Goal: Task Accomplishment & Management: Manage account settings

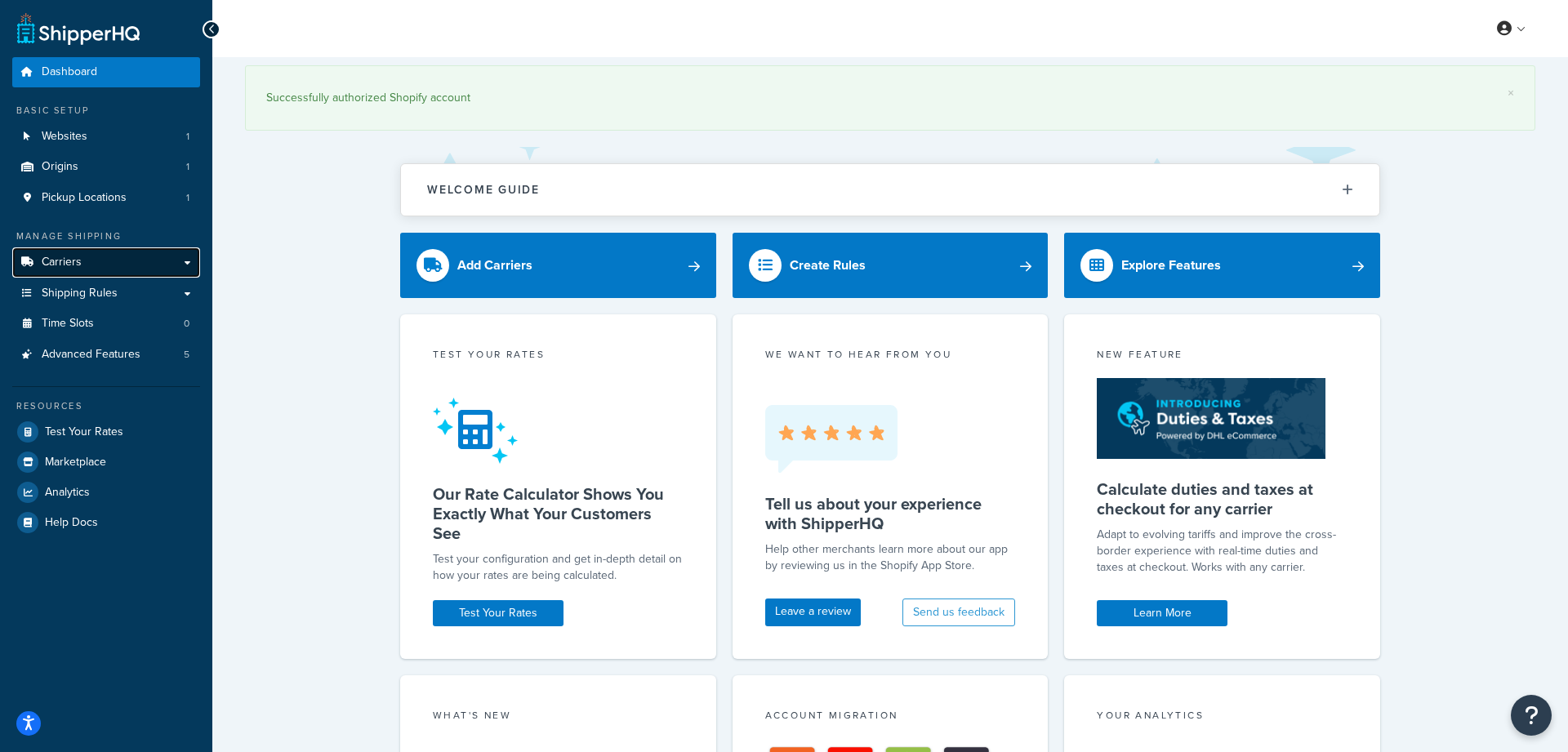
click at [98, 260] on link "Carriers" at bounding box center [105, 262] width 187 height 30
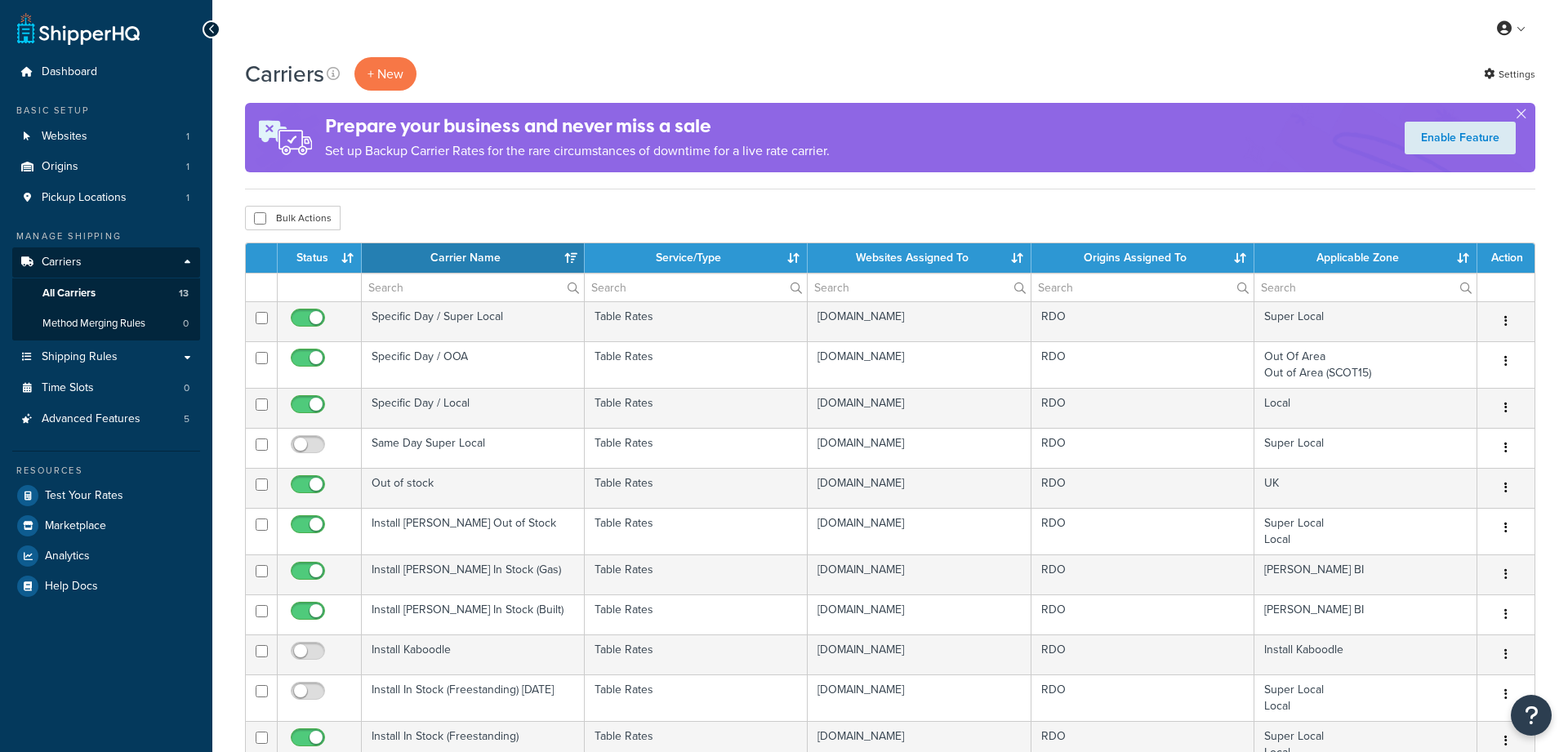
select select "15"
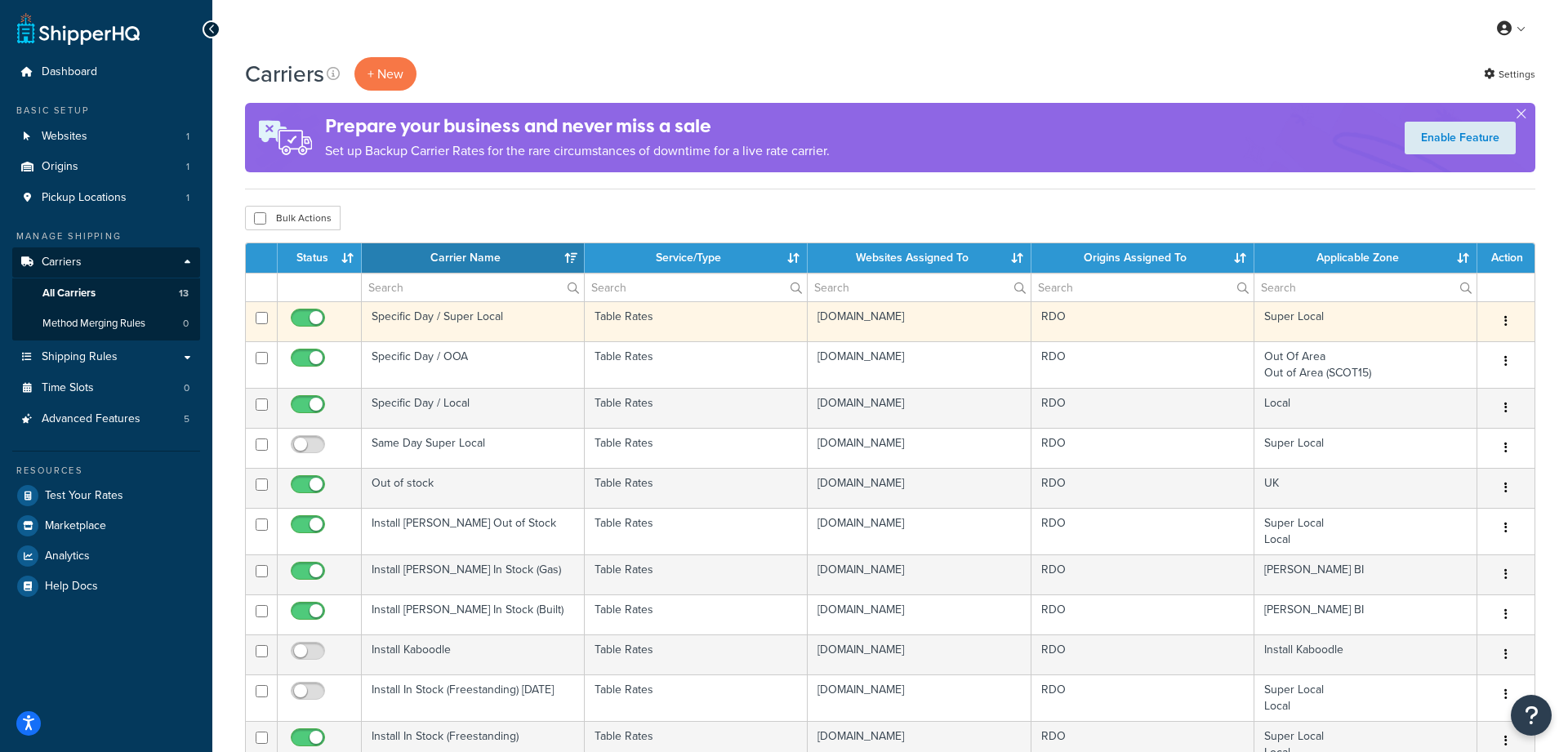
click at [445, 316] on td "Specific Day / Super Local" at bounding box center [473, 322] width 223 height 40
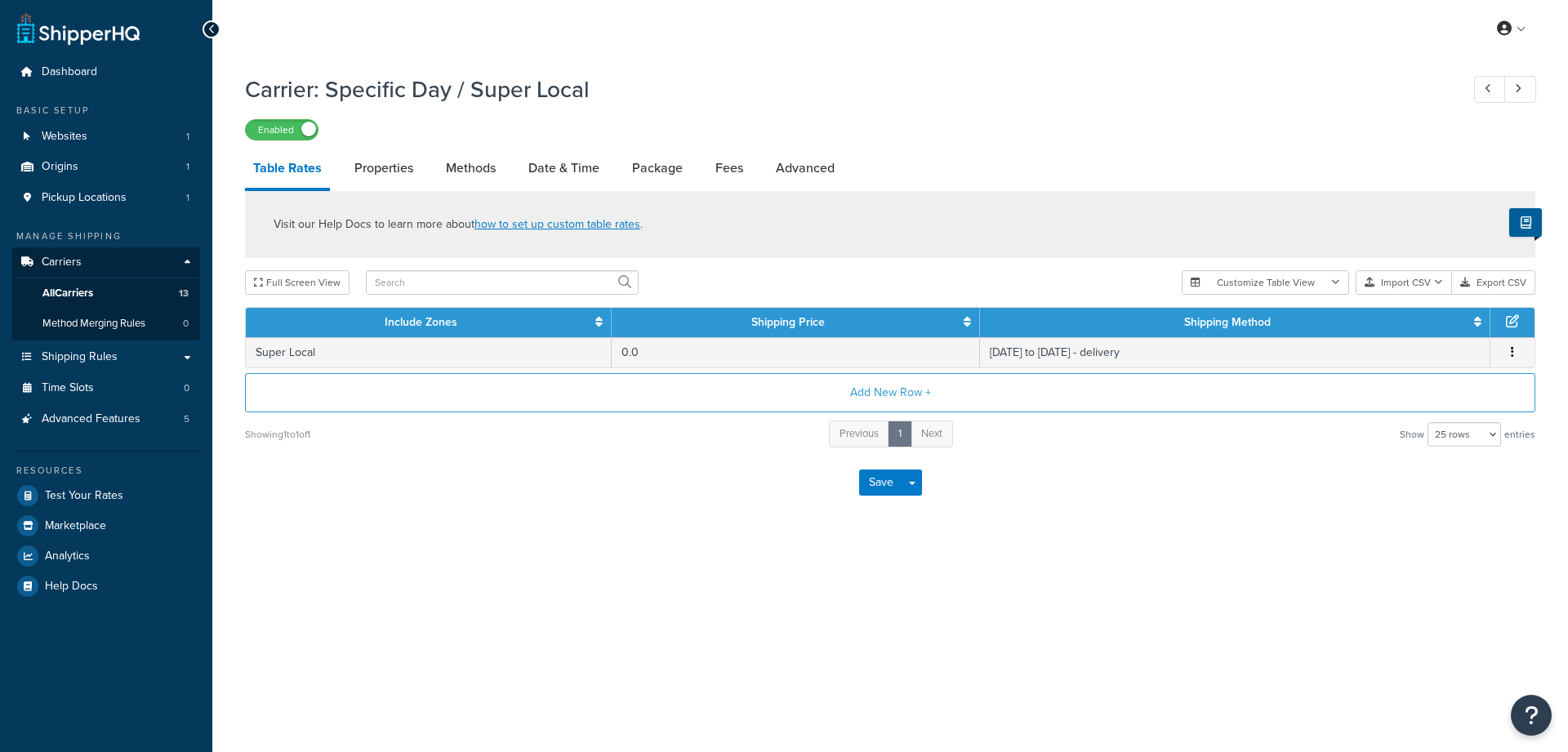
select select "25"
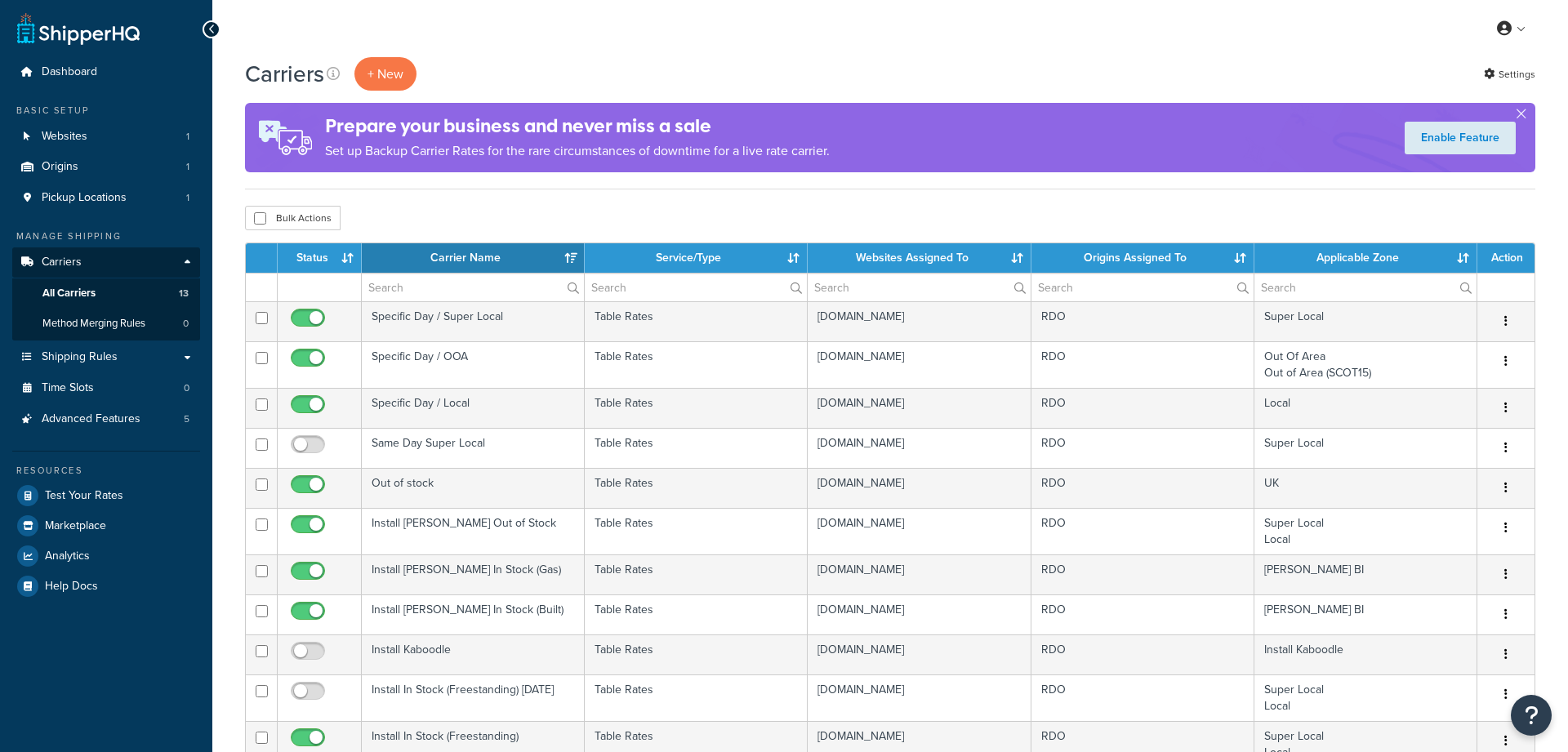
select select "15"
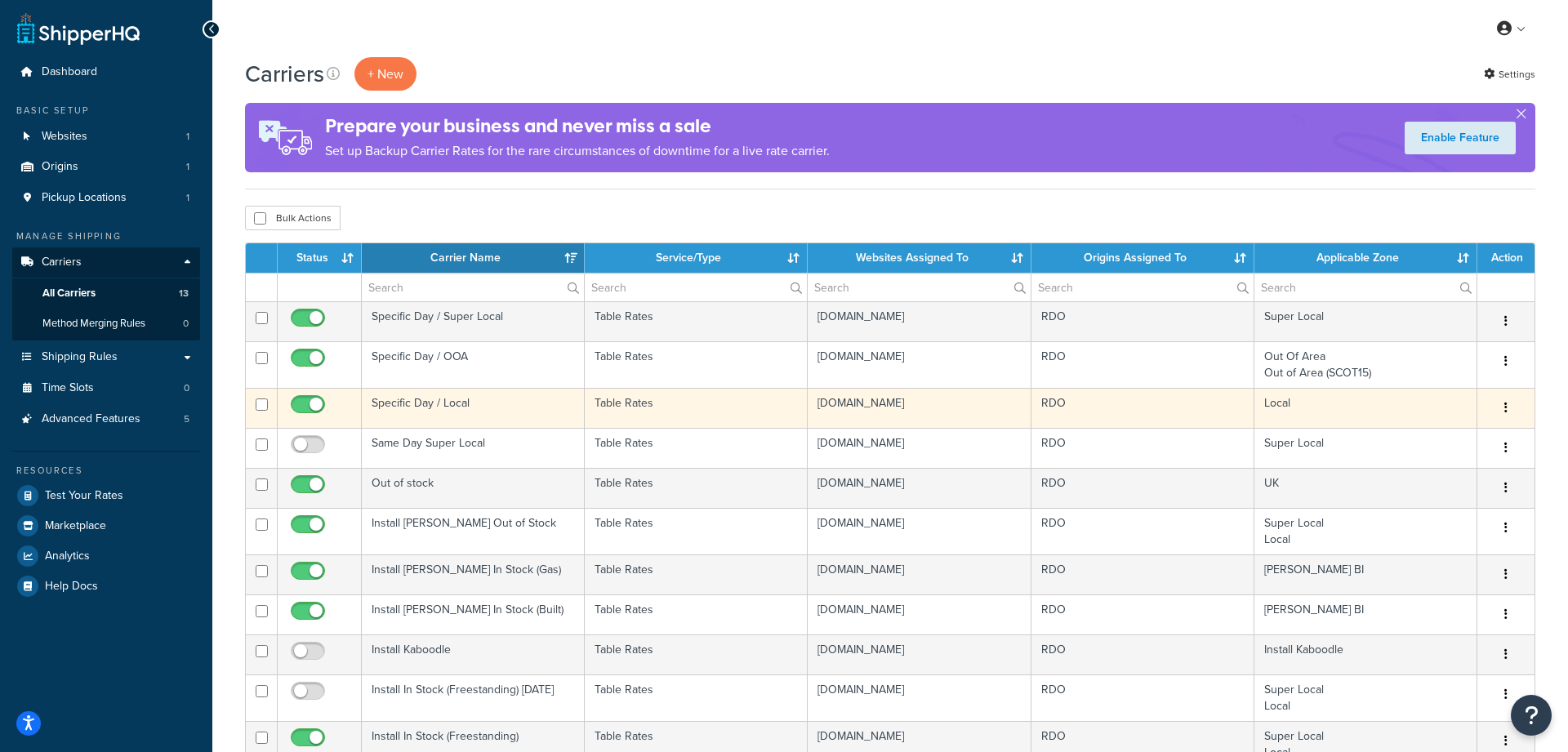
click at [418, 403] on td "Specific Day / Local" at bounding box center [473, 408] width 223 height 40
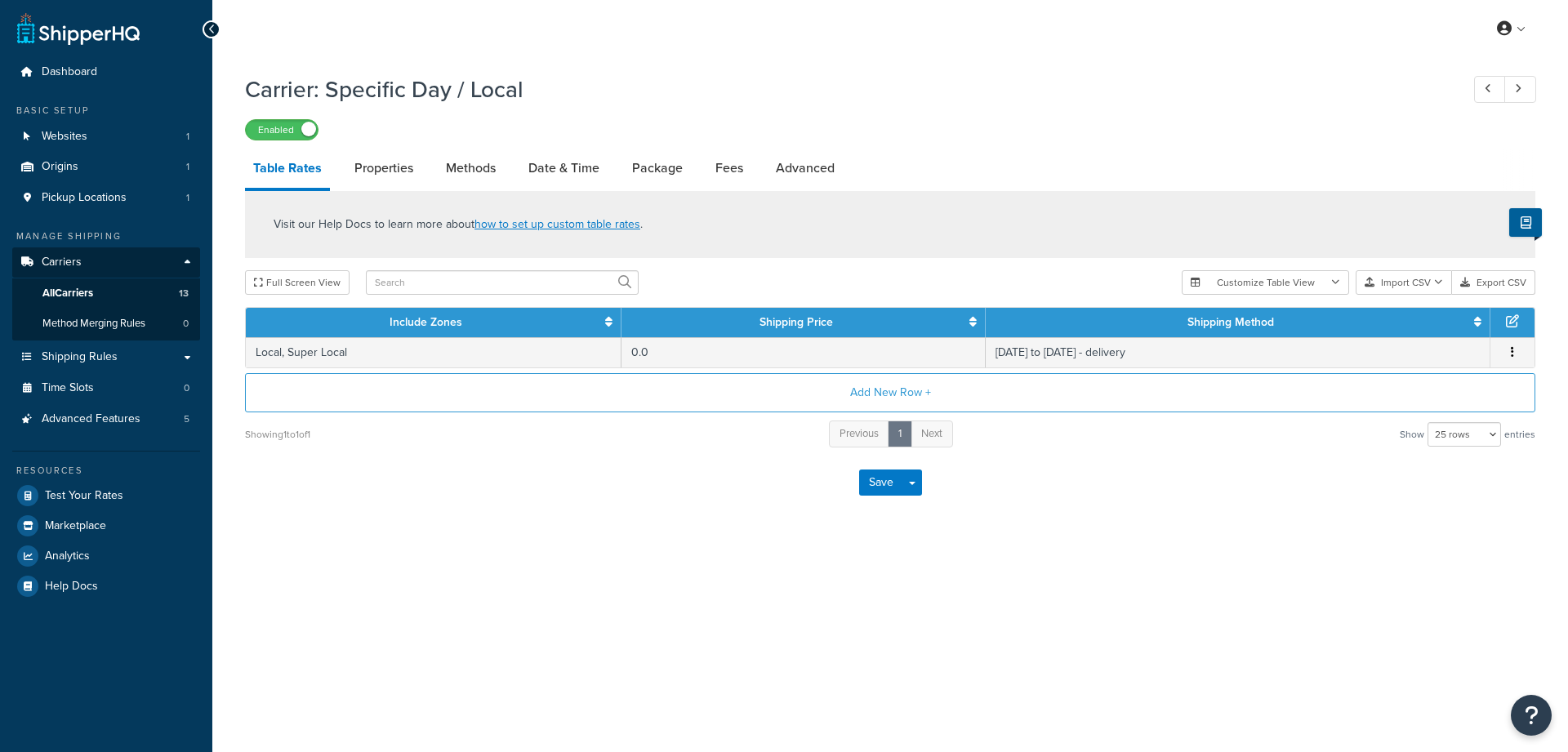
select select "25"
click at [553, 165] on link "Date & Time" at bounding box center [564, 168] width 87 height 39
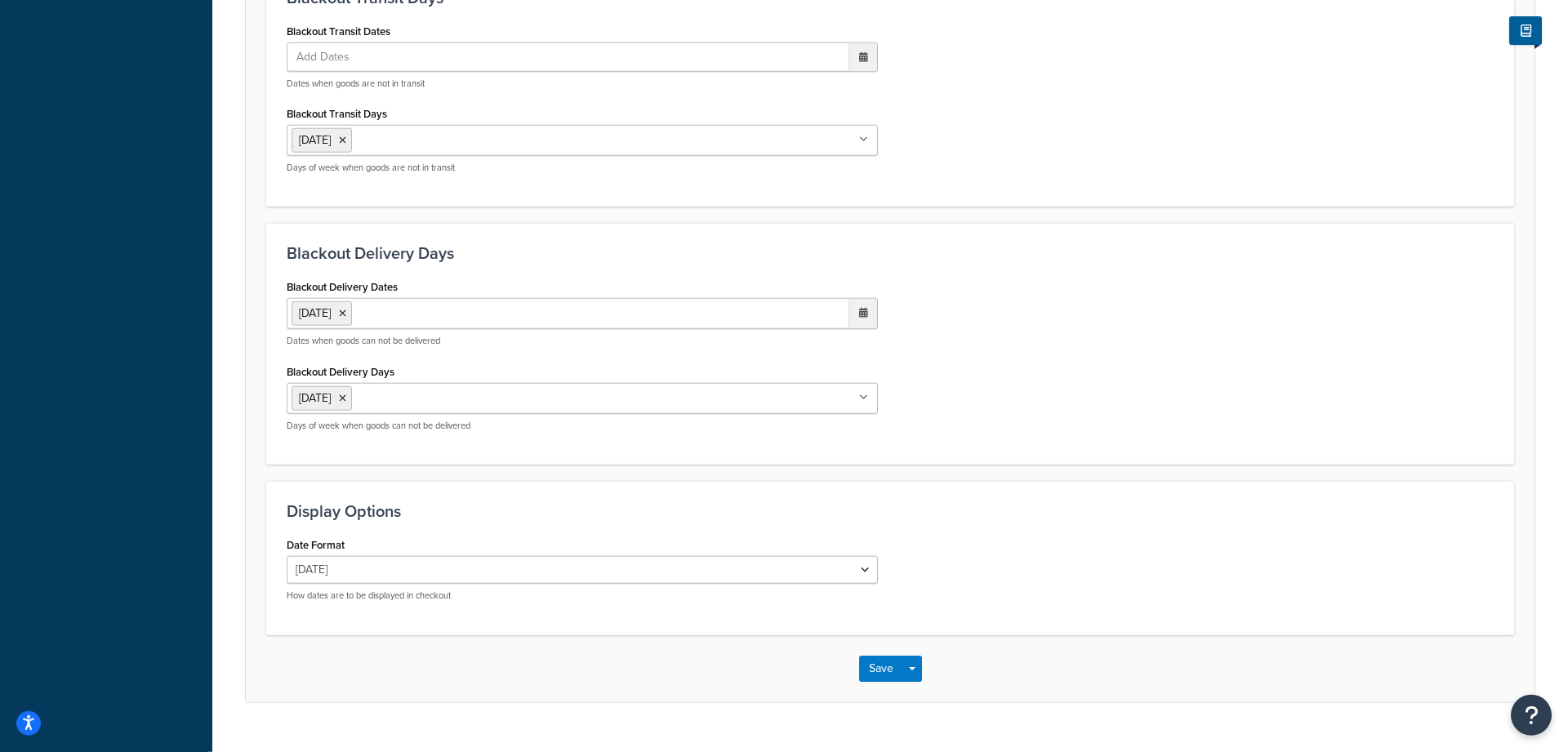
scroll to position [1140, 0]
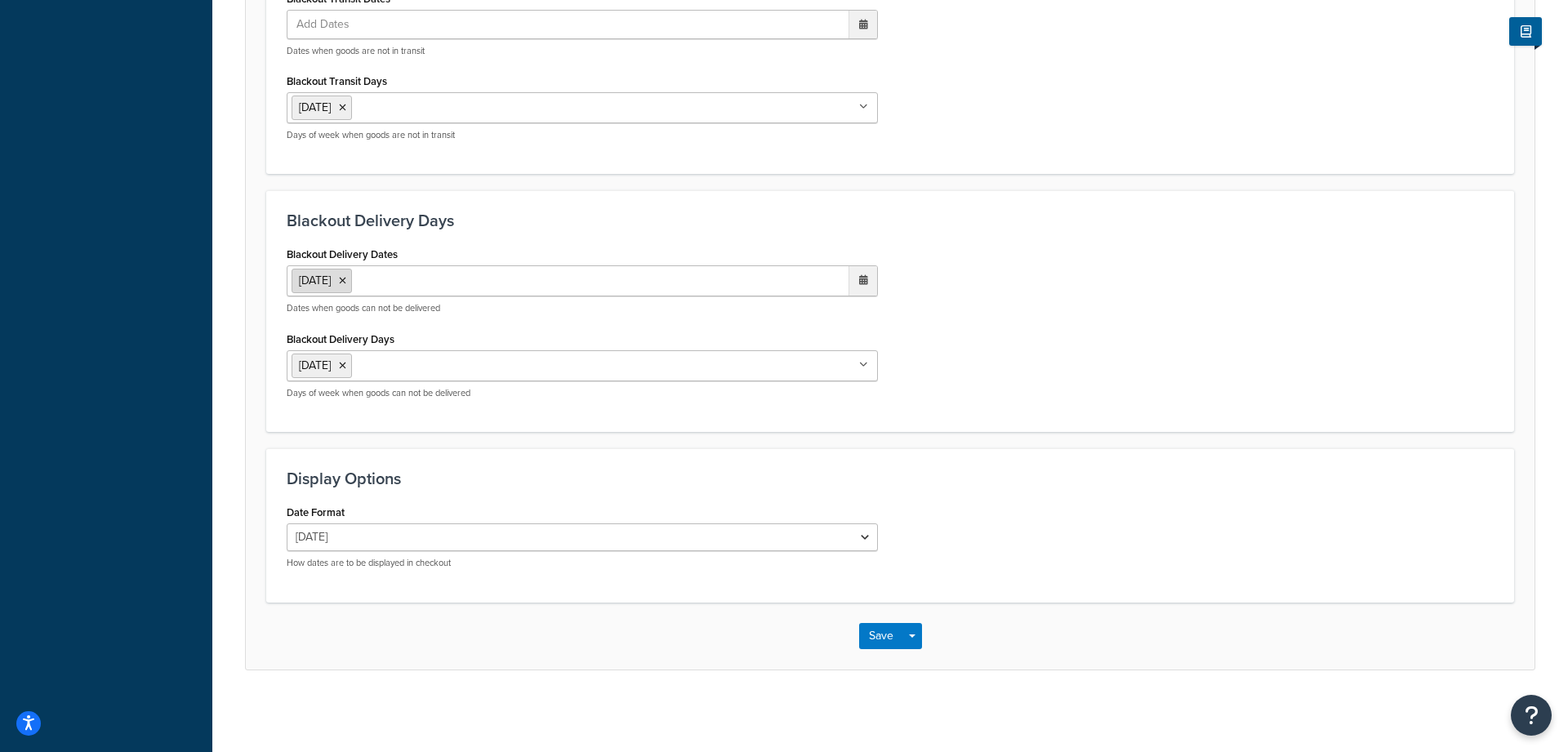
click at [346, 284] on icon at bounding box center [343, 281] width 7 height 10
click at [393, 277] on ul "Add Dates" at bounding box center [582, 281] width 591 height 30
click at [859, 418] on td "20" at bounding box center [860, 412] width 28 height 24
click at [872, 641] on button "Save" at bounding box center [881, 637] width 44 height 26
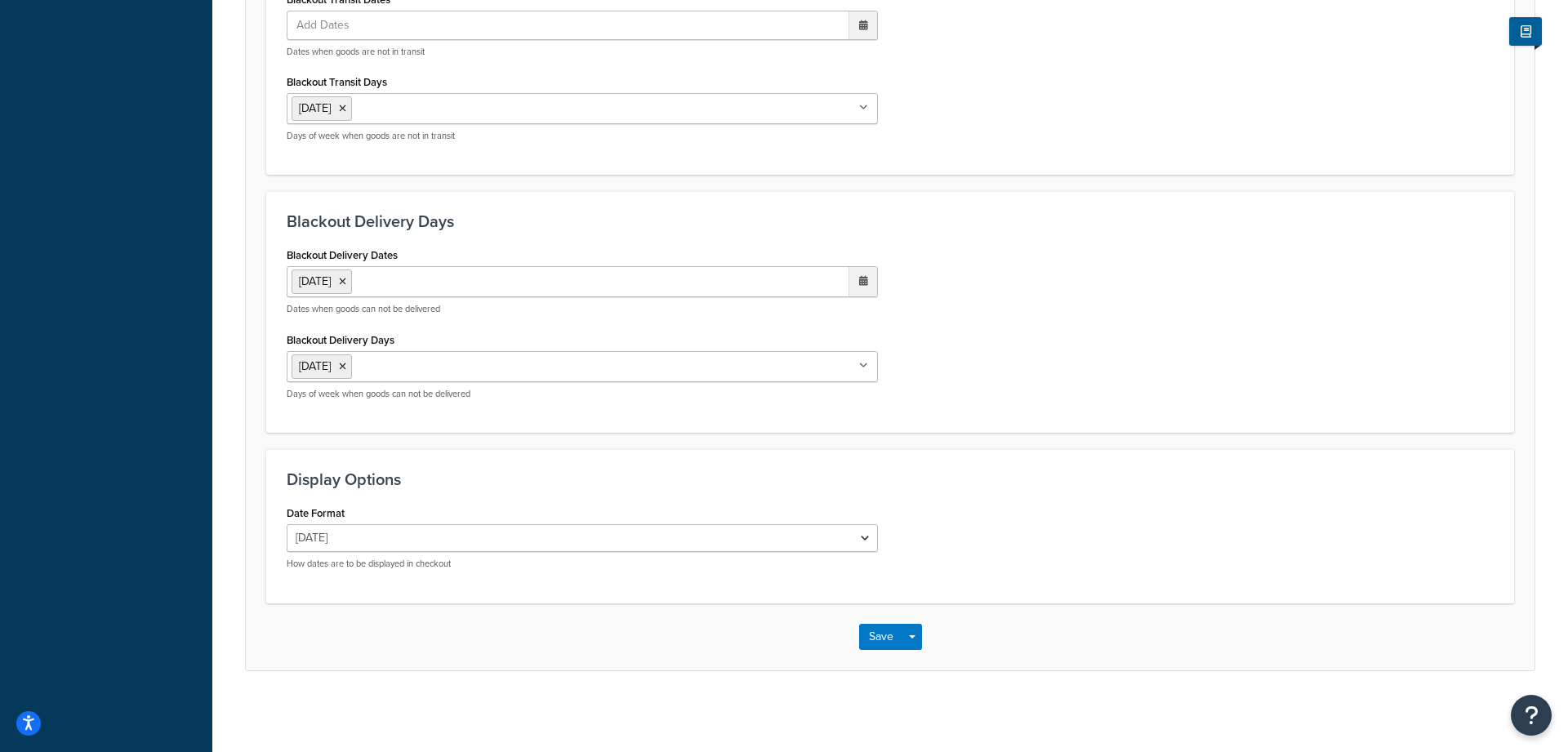
scroll to position [0, 0]
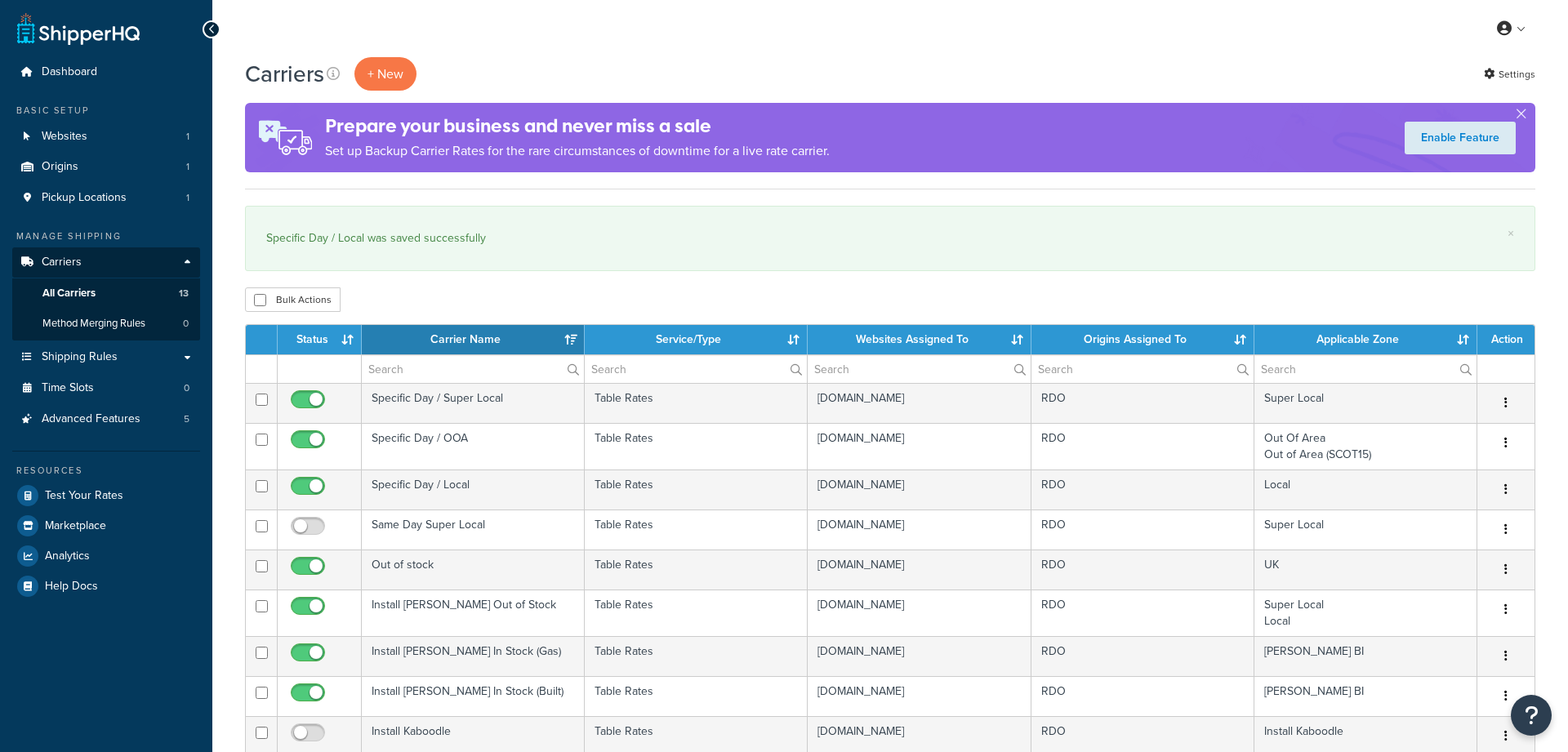
select select "15"
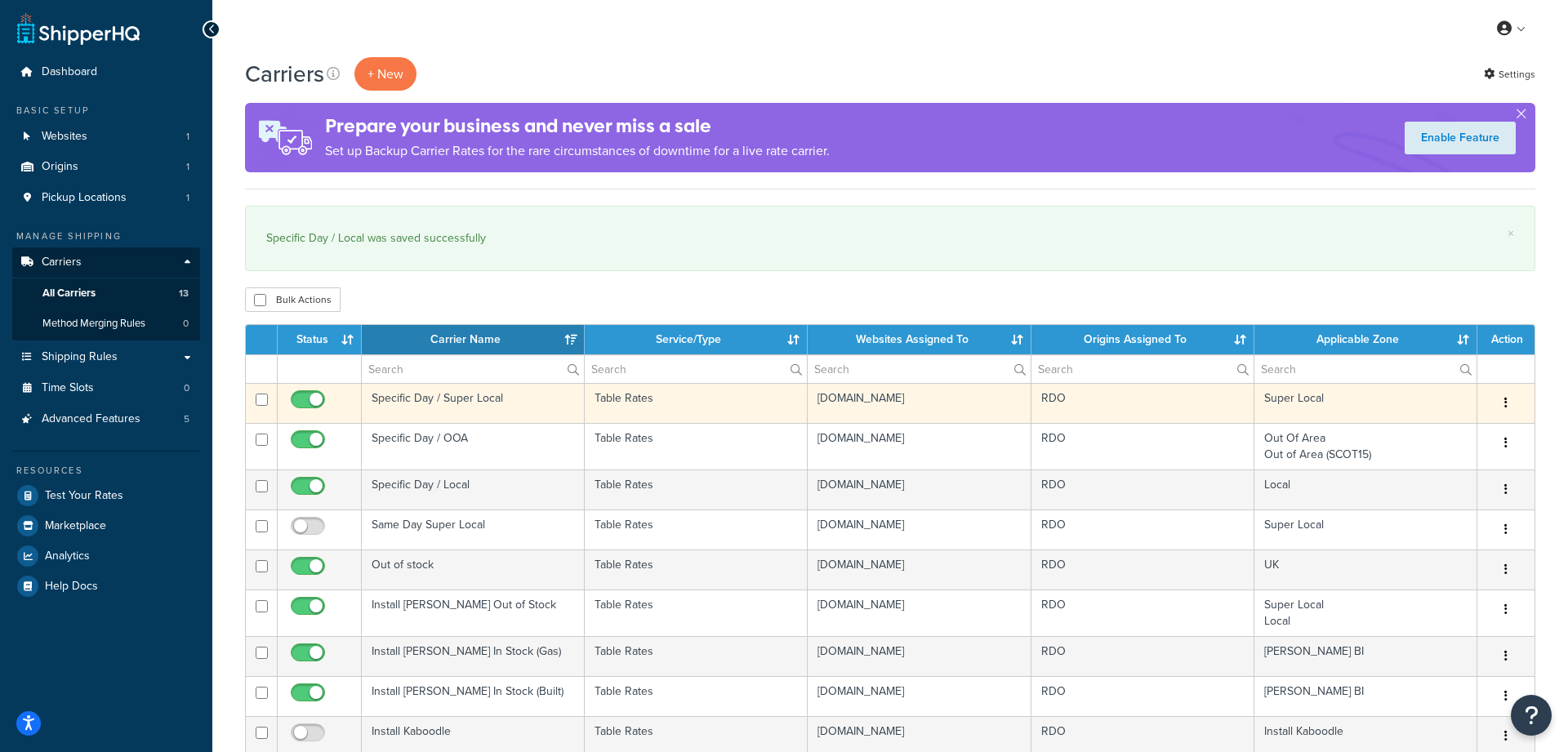
click at [460, 398] on td "Specific Day / Super Local" at bounding box center [473, 403] width 223 height 40
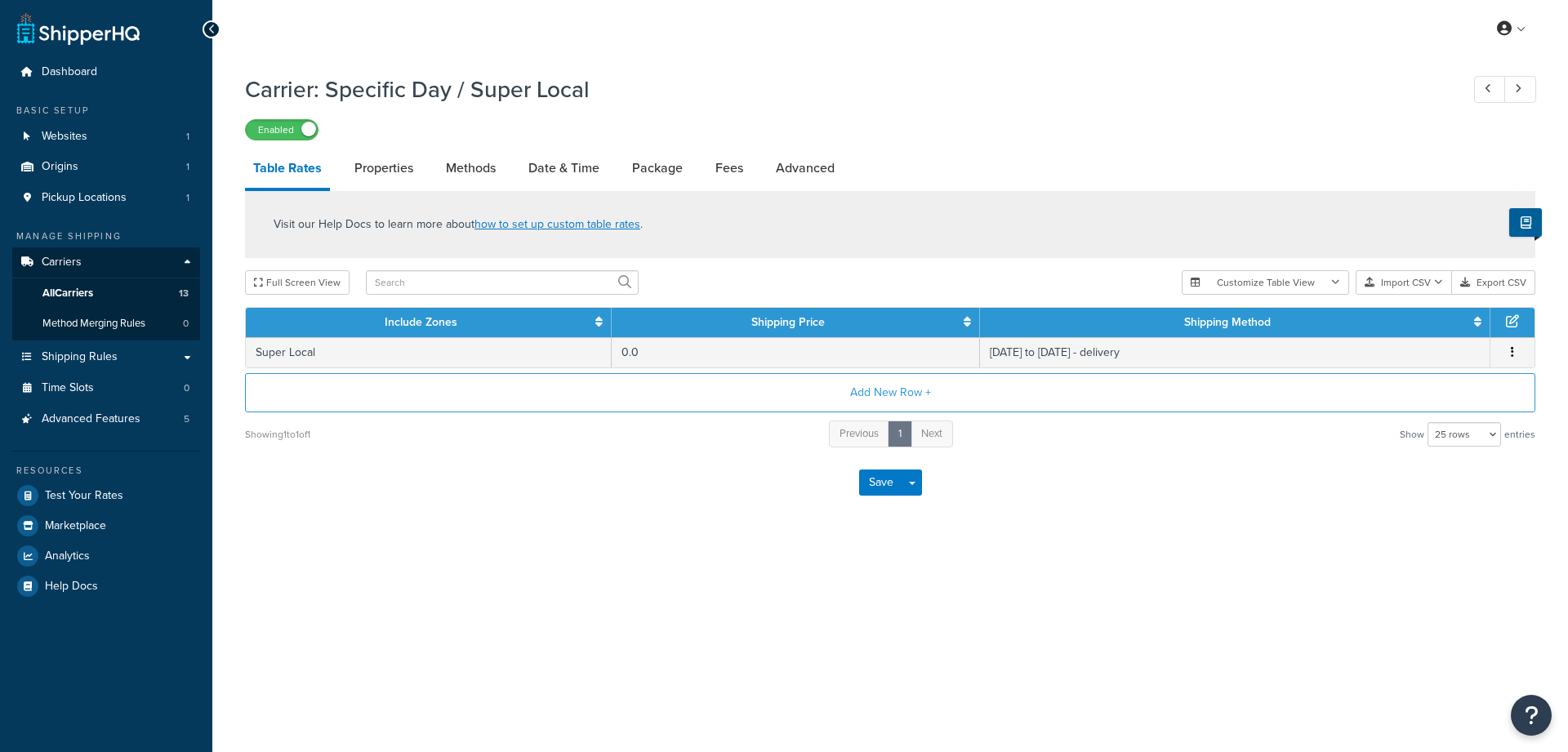
select select "25"
click at [578, 169] on link "Date & Time" at bounding box center [564, 168] width 87 height 39
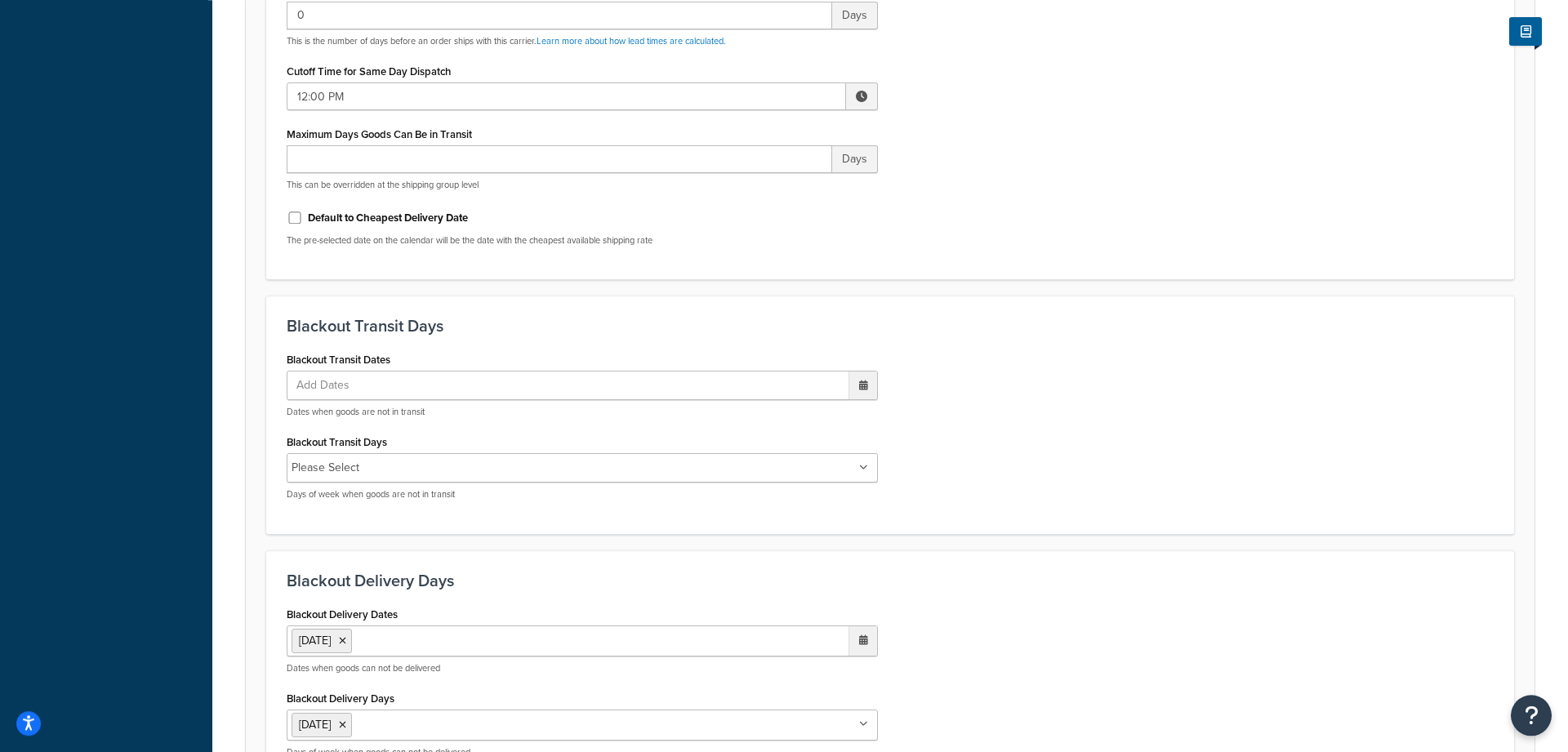
scroll to position [999, 0]
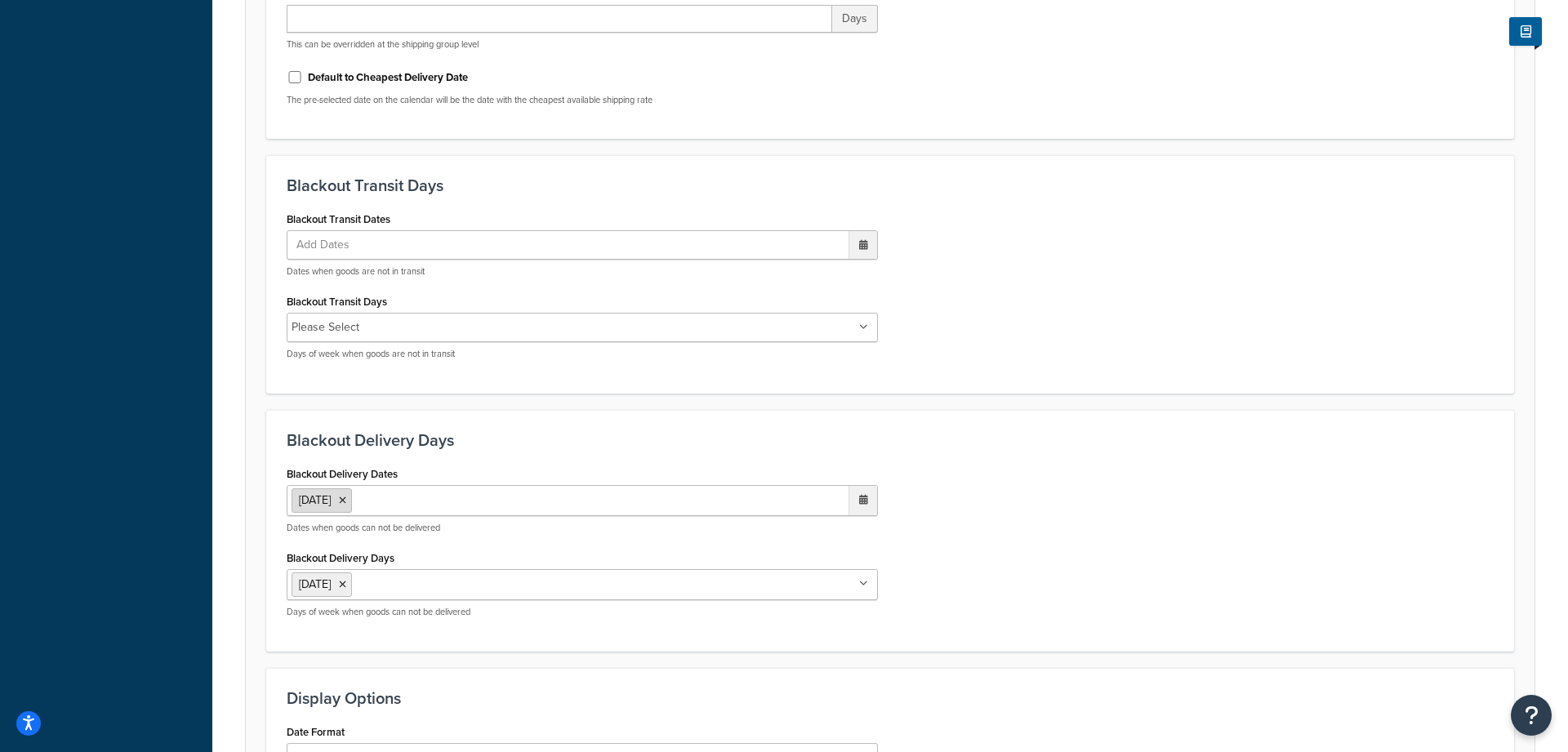
click at [346, 505] on icon at bounding box center [343, 500] width 7 height 10
click at [407, 498] on ul "Add Dates" at bounding box center [582, 499] width 591 height 30
click at [860, 632] on td "20" at bounding box center [860, 630] width 28 height 24
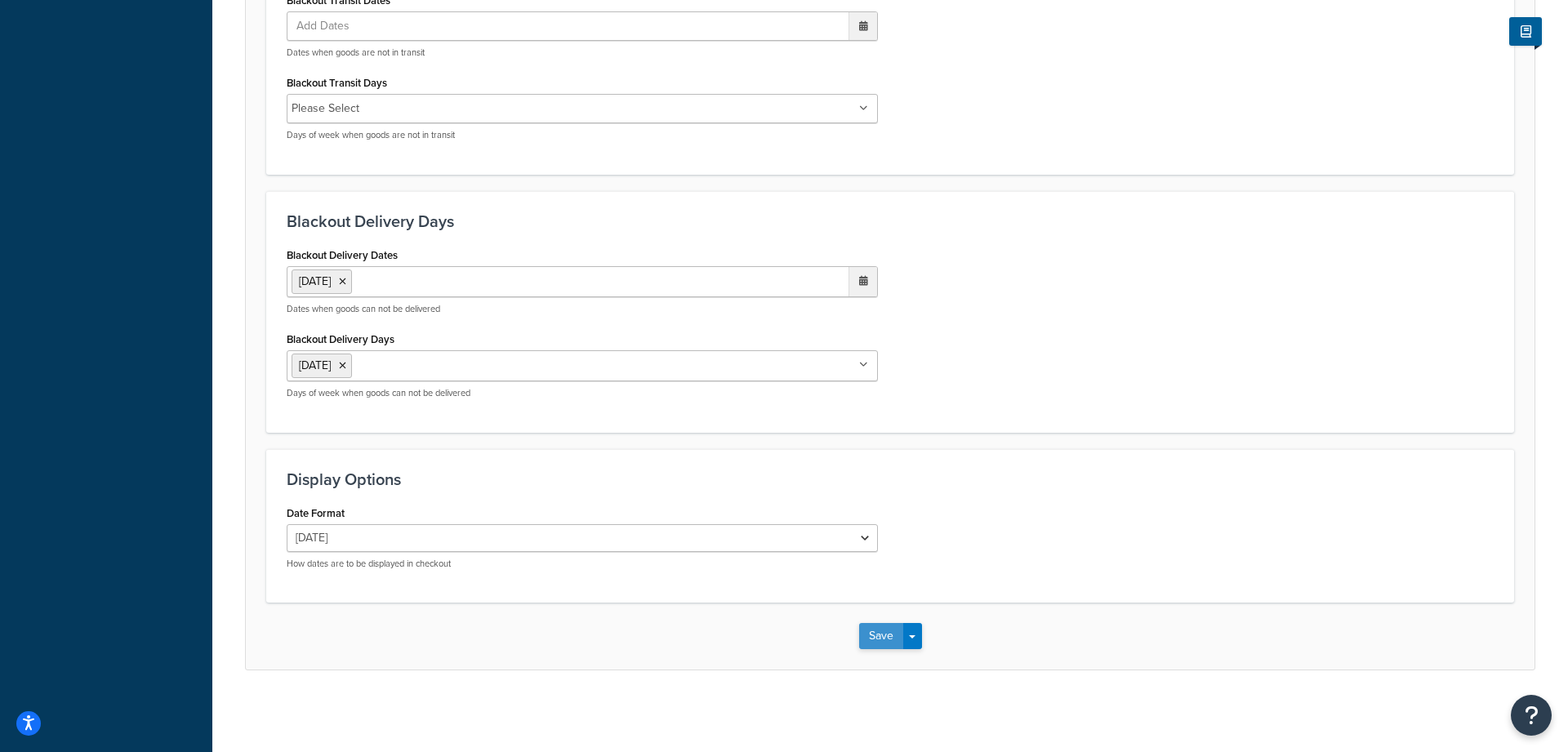
click at [890, 633] on button "Save" at bounding box center [881, 636] width 44 height 26
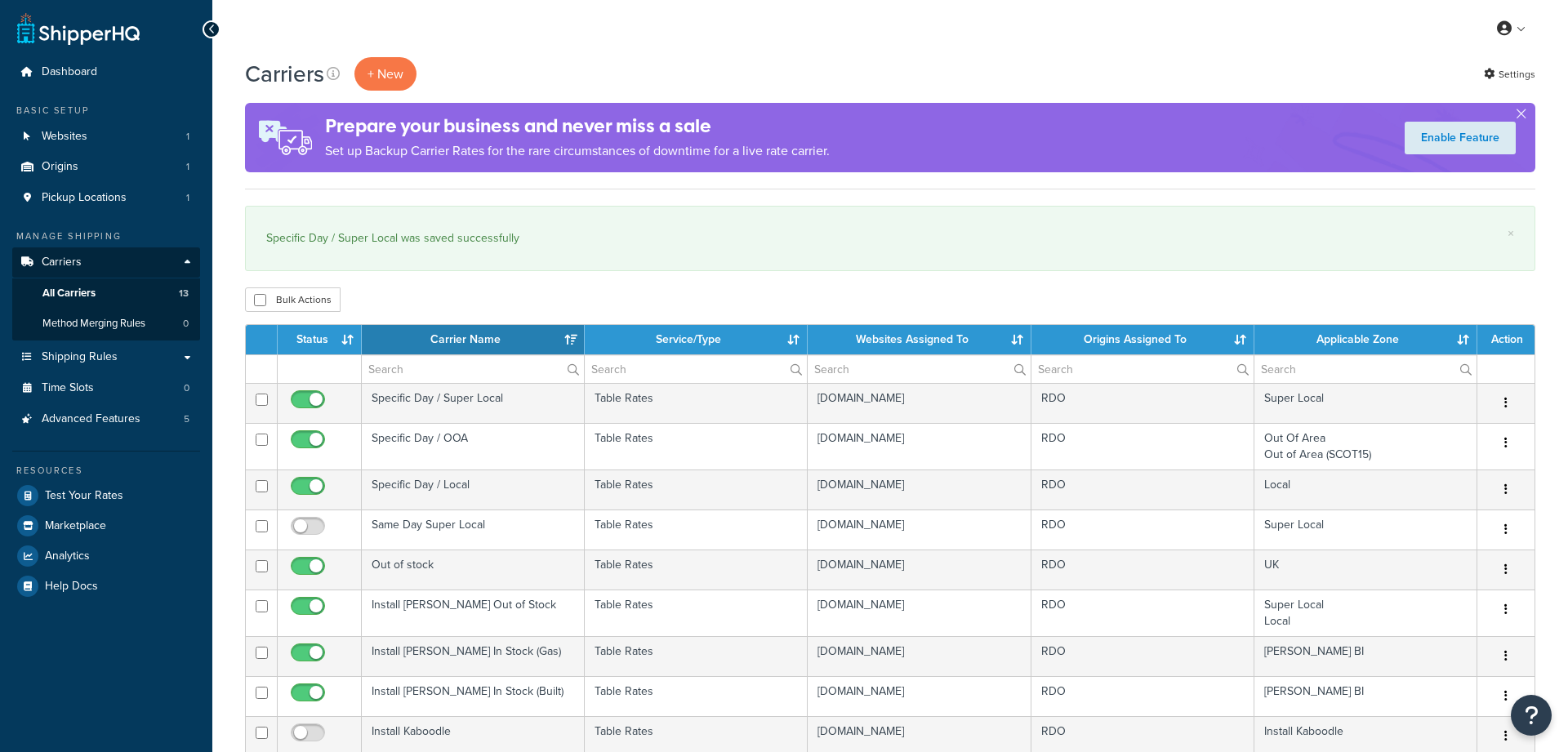
select select "15"
click at [1521, 115] on button "button" at bounding box center [1521, 117] width 4 height 4
